Goal: Information Seeking & Learning: Compare options

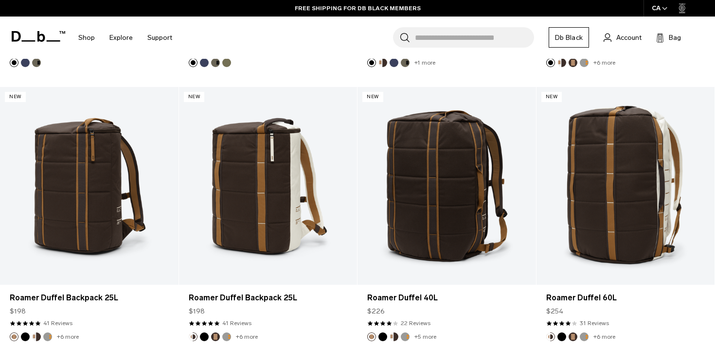
scroll to position [448, 0]
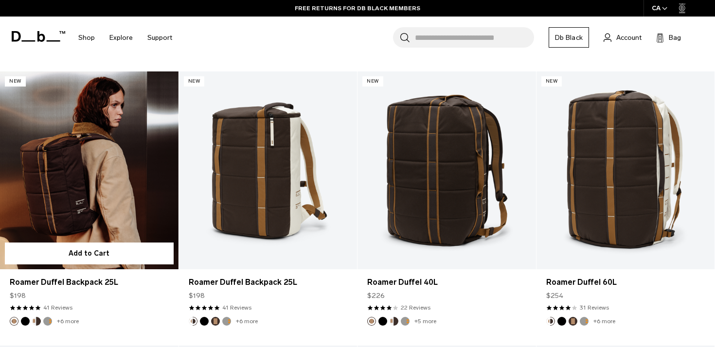
click at [122, 210] on link "Roamer Duffel Backpack 25L" at bounding box center [89, 171] width 179 height 198
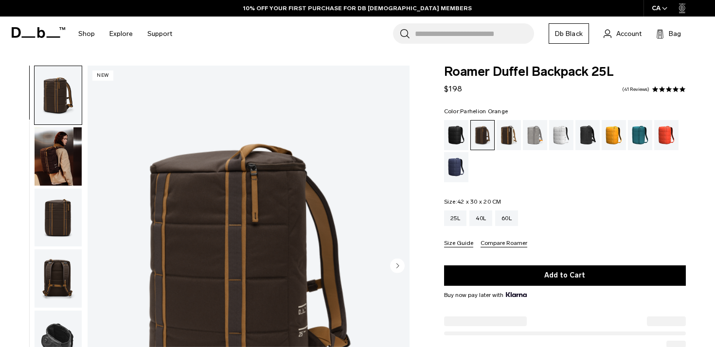
click at [614, 137] on div "Parhelion Orange" at bounding box center [614, 135] width 25 height 30
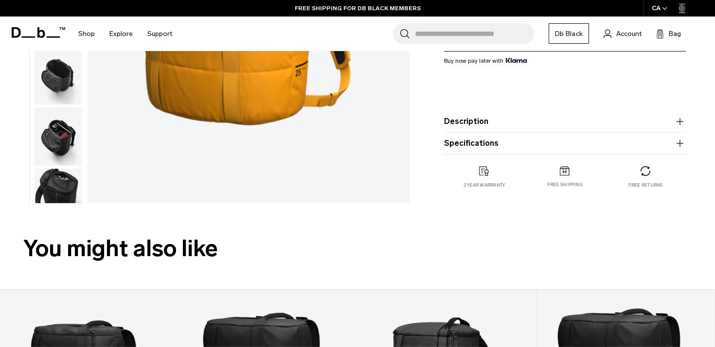
click at [589, 125] on button "Description" at bounding box center [565, 122] width 242 height 12
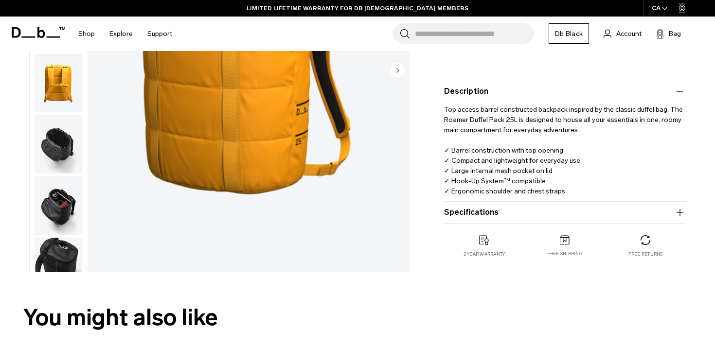
click at [453, 182] on p "Top access barrel constructed backpack inspired by the classic duffel bag. The …" at bounding box center [565, 146] width 242 height 99
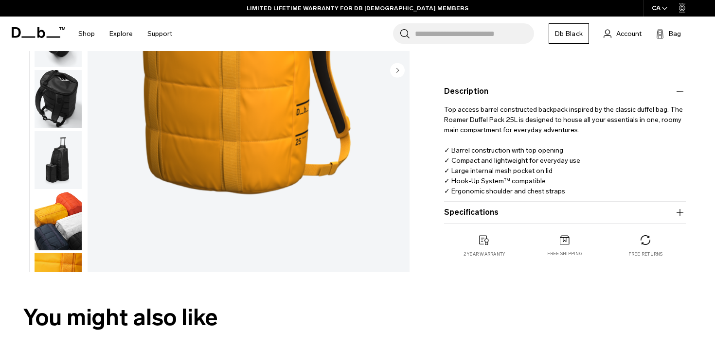
click at [63, 115] on img "button" at bounding box center [58, 99] width 47 height 58
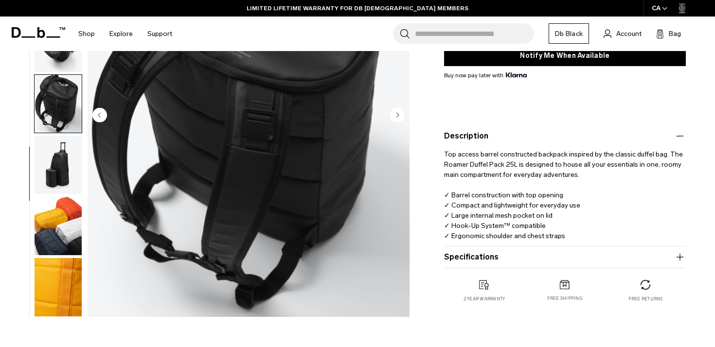
scroll to position [209, 0]
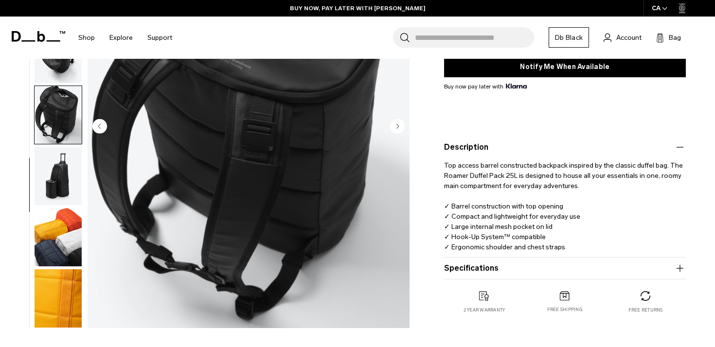
click at [63, 183] on img "button" at bounding box center [58, 176] width 47 height 58
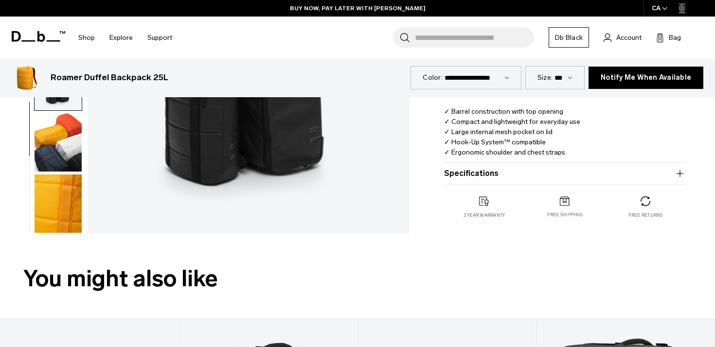
scroll to position [304, 0]
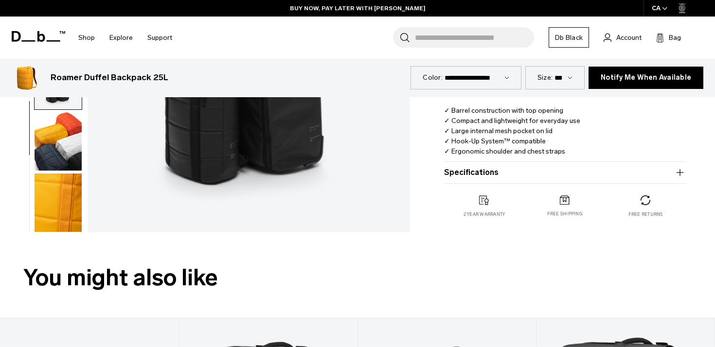
click at [67, 191] on img "button" at bounding box center [58, 203] width 47 height 58
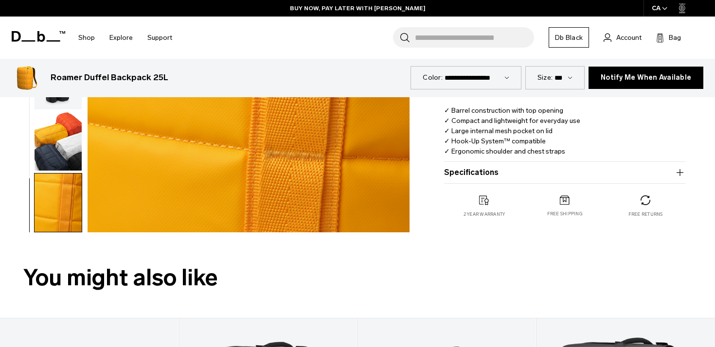
click at [526, 178] on button "Specifications" at bounding box center [565, 173] width 242 height 12
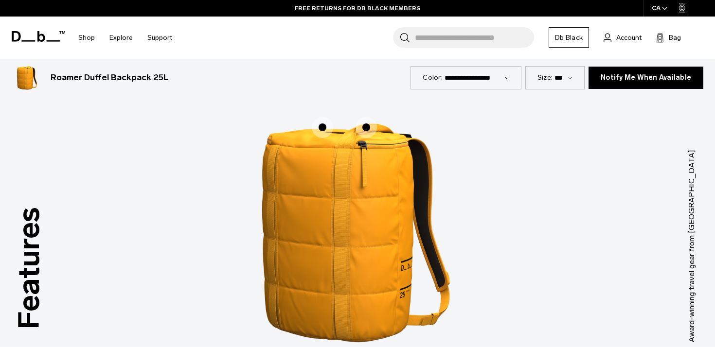
scroll to position [1274, 0]
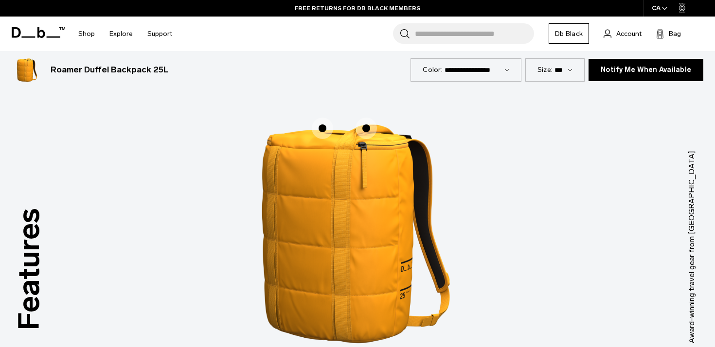
click at [365, 126] on span "1 / 3" at bounding box center [366, 128] width 21 height 21
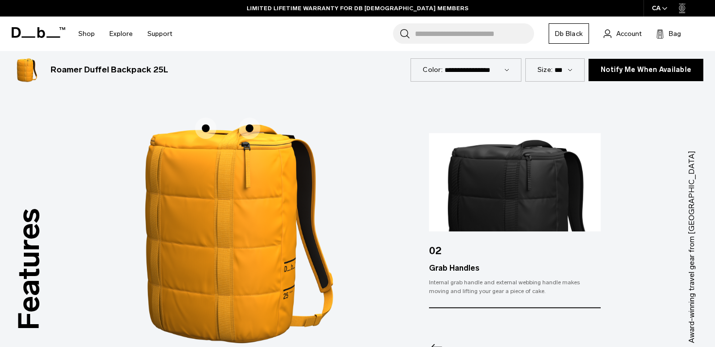
click at [205, 128] on span "1 / 3" at bounding box center [205, 128] width 21 height 21
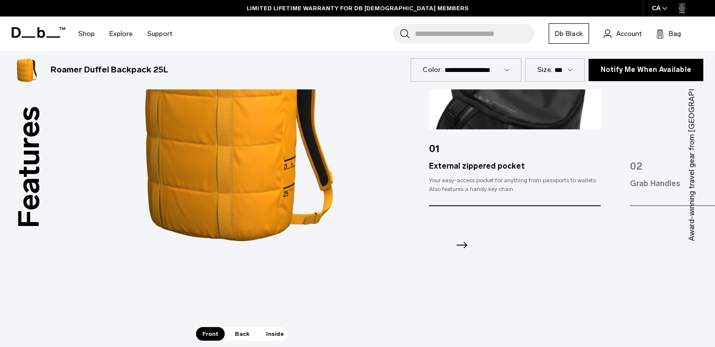
scroll to position [1396, 0]
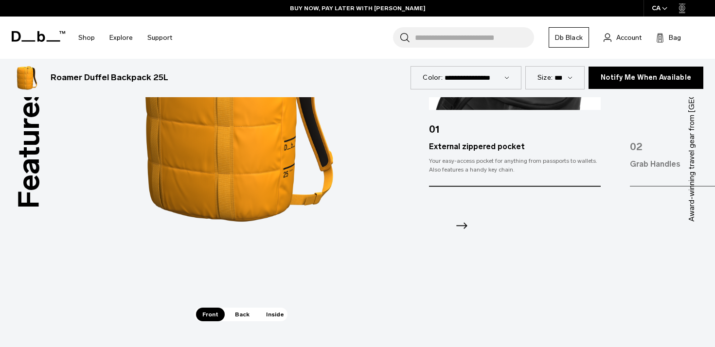
click at [241, 313] on span "Back" at bounding box center [242, 315] width 27 height 14
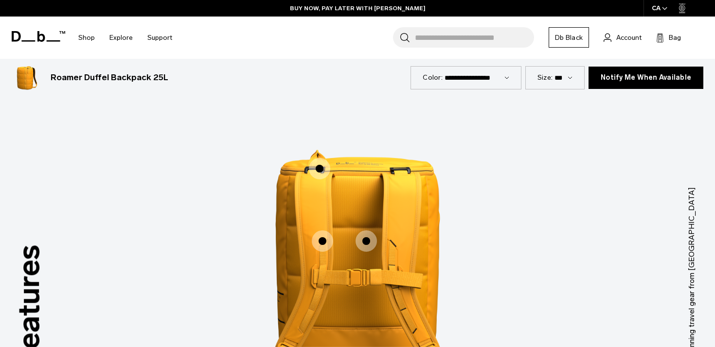
scroll to position [1237, 0]
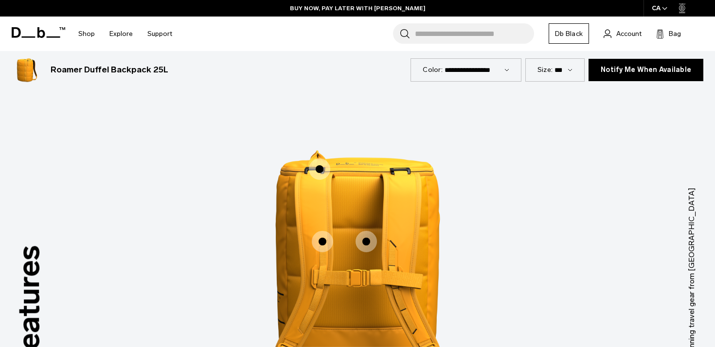
click at [322, 241] on span "2 / 3" at bounding box center [322, 241] width 21 height 21
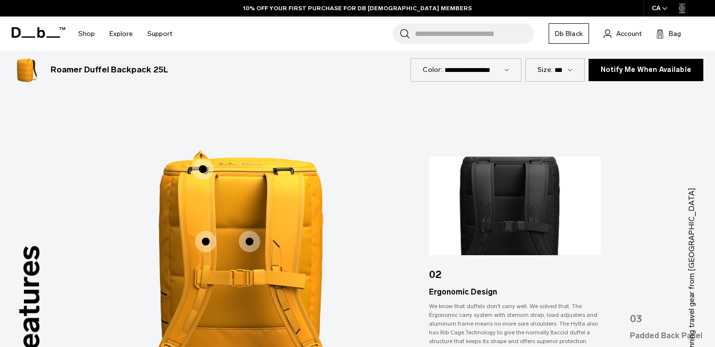
click at [250, 241] on span "2 / 3" at bounding box center [249, 241] width 21 height 21
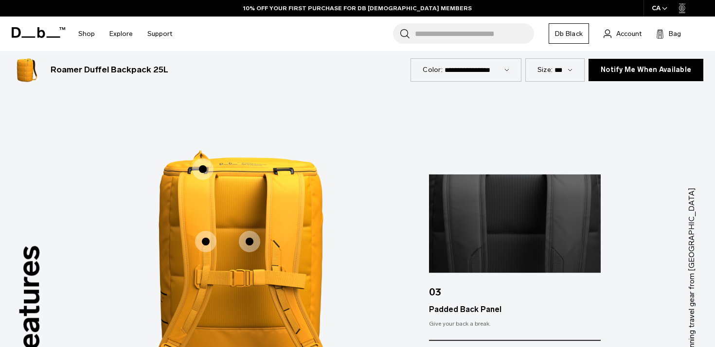
click at [200, 168] on span "2 / 3" at bounding box center [202, 169] width 21 height 21
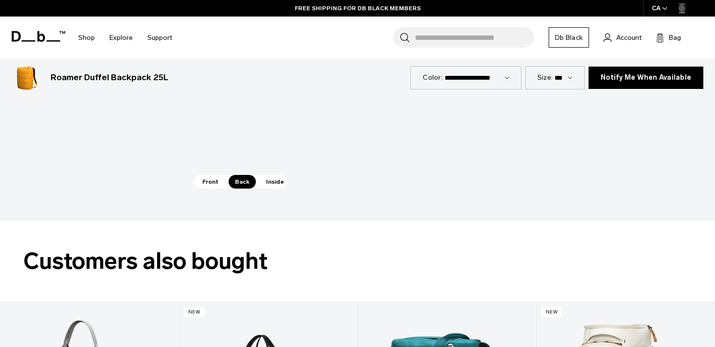
scroll to position [1530, 0]
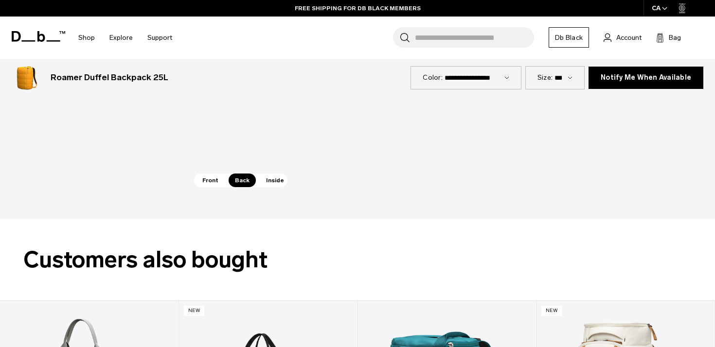
click at [272, 179] on span "Inside" at bounding box center [275, 181] width 31 height 14
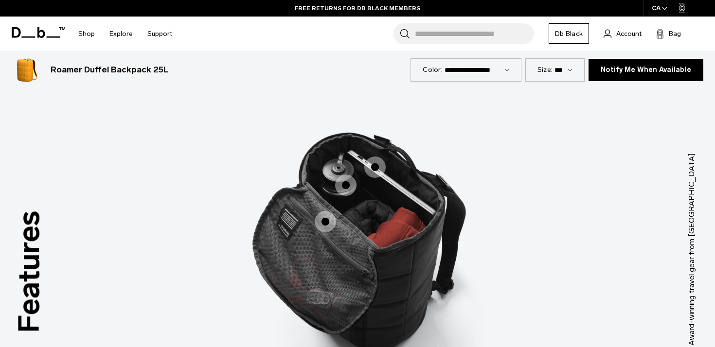
scroll to position [1270, 0]
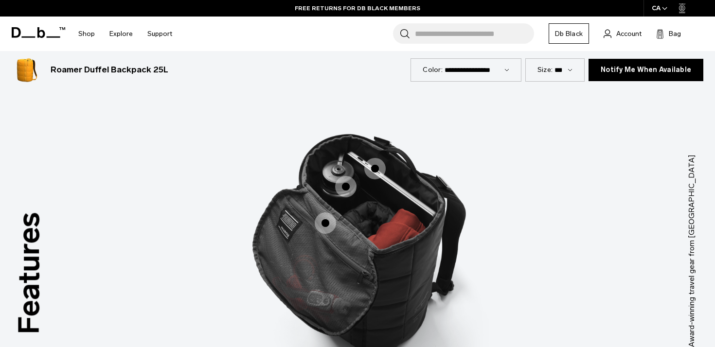
click at [374, 166] on span "3 / 3" at bounding box center [374, 168] width 21 height 21
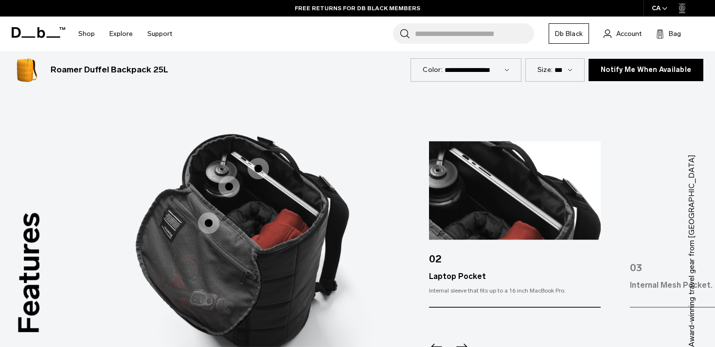
click at [231, 192] on span "3 / 3" at bounding box center [228, 186] width 21 height 21
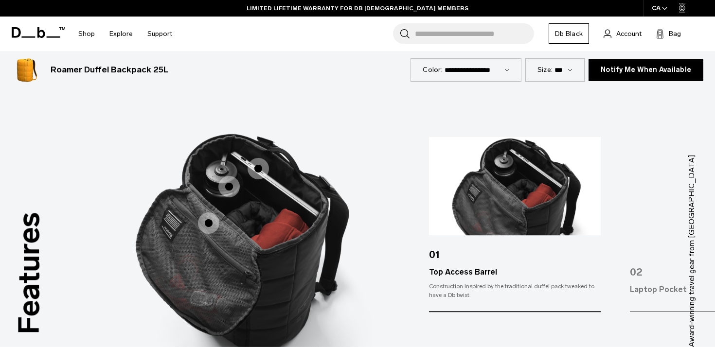
click at [206, 222] on span "3 / 3" at bounding box center [208, 223] width 21 height 21
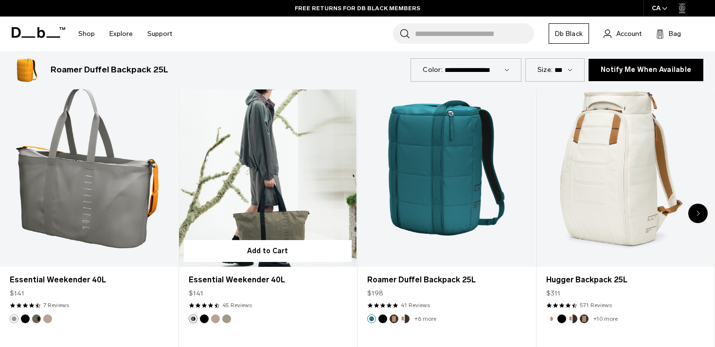
scroll to position [1761, 0]
click at [268, 176] on link "Essential Weekender 40L" at bounding box center [268, 168] width 178 height 197
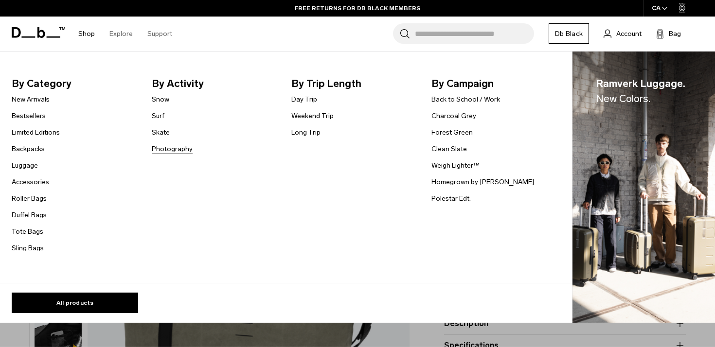
click at [169, 150] on link "Photography" at bounding box center [172, 149] width 41 height 10
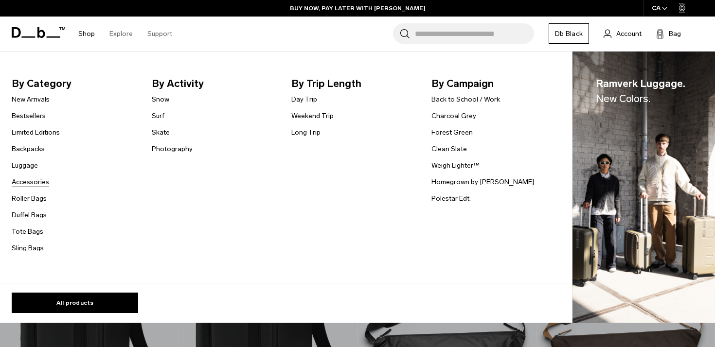
click at [31, 182] on link "Accessories" at bounding box center [30, 182] width 37 height 10
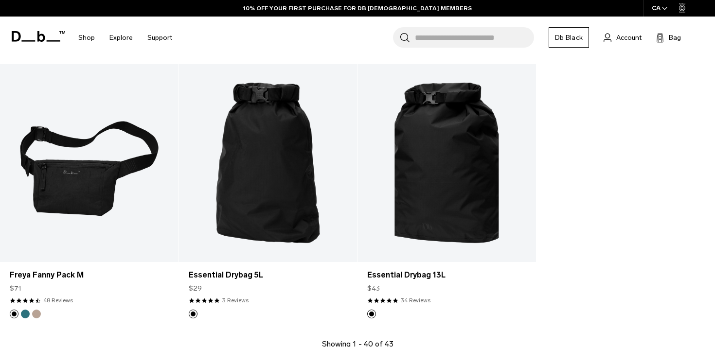
scroll to position [2926, 0]
